Goal: Go to known website: Access a specific website the user already knows

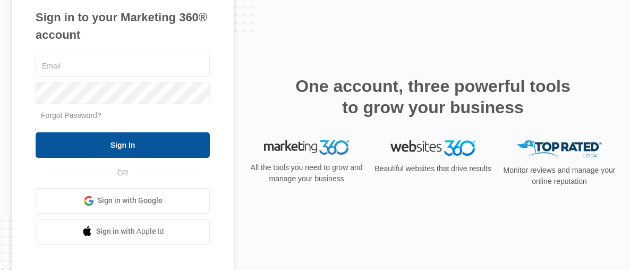
type input "[EMAIL_ADDRESS][DOMAIN_NAME]"
click at [154, 133] on input "Sign In" at bounding box center [123, 144] width 174 height 25
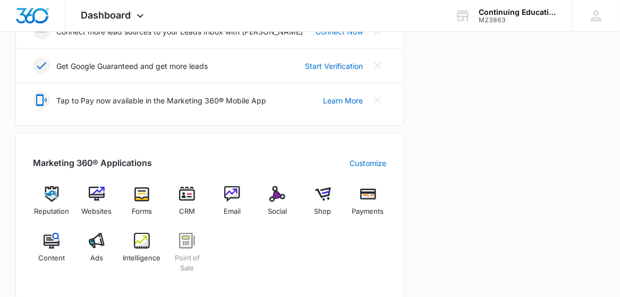
scroll to position [312, 0]
click at [319, 198] on img at bounding box center [323, 194] width 16 height 16
